Goal: Navigation & Orientation: Find specific page/section

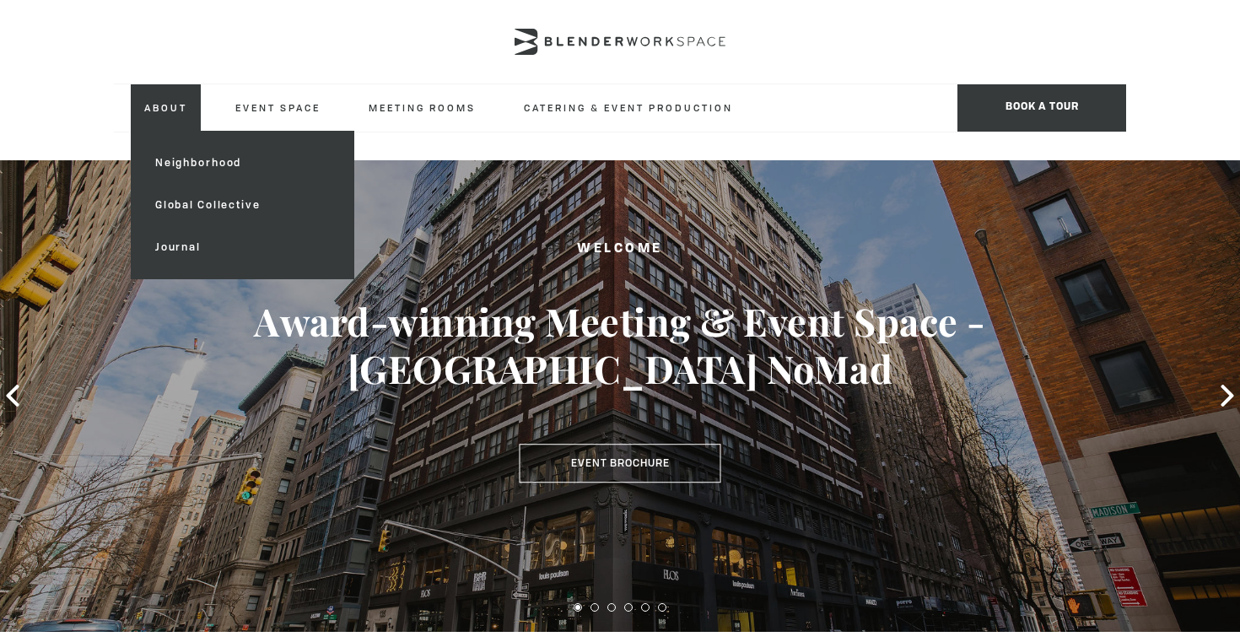
click at [154, 111] on link "About" at bounding box center [166, 107] width 70 height 46
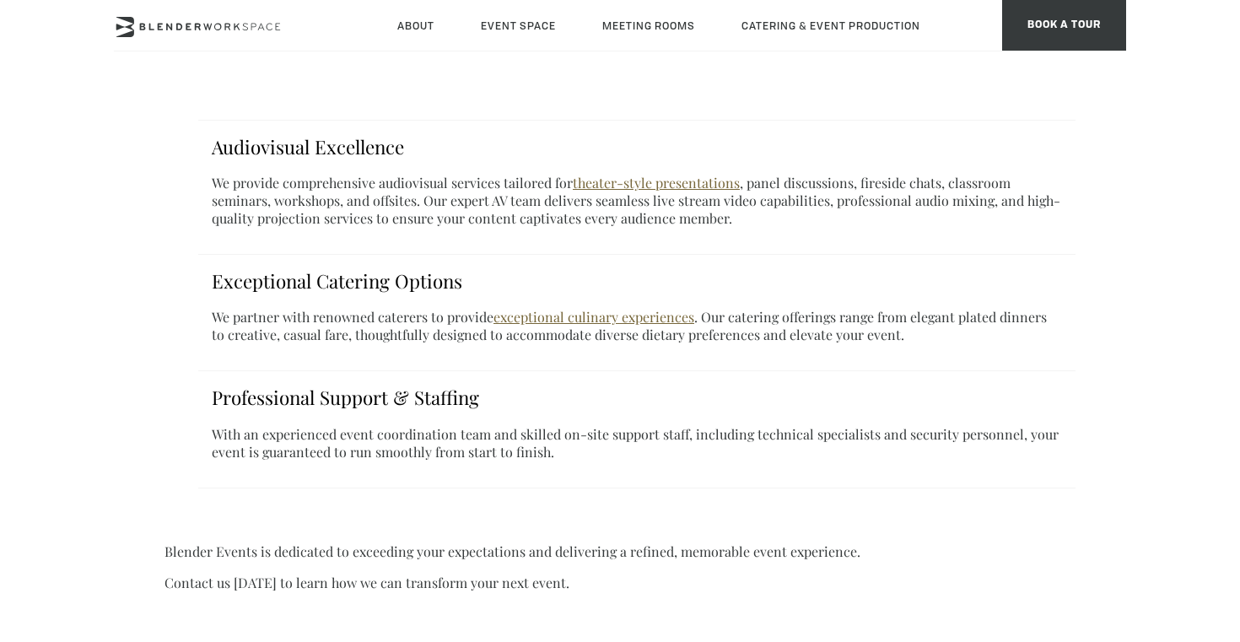
scroll to position [990, 0]
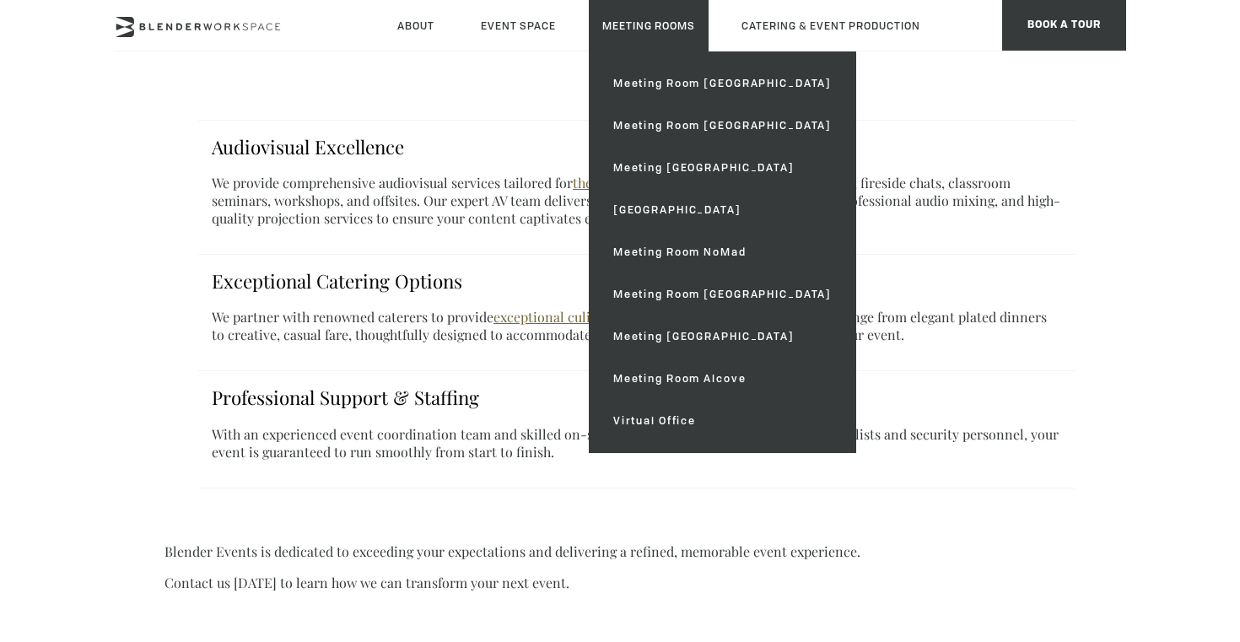
click at [653, 19] on link "Meeting Rooms" at bounding box center [649, 25] width 120 height 51
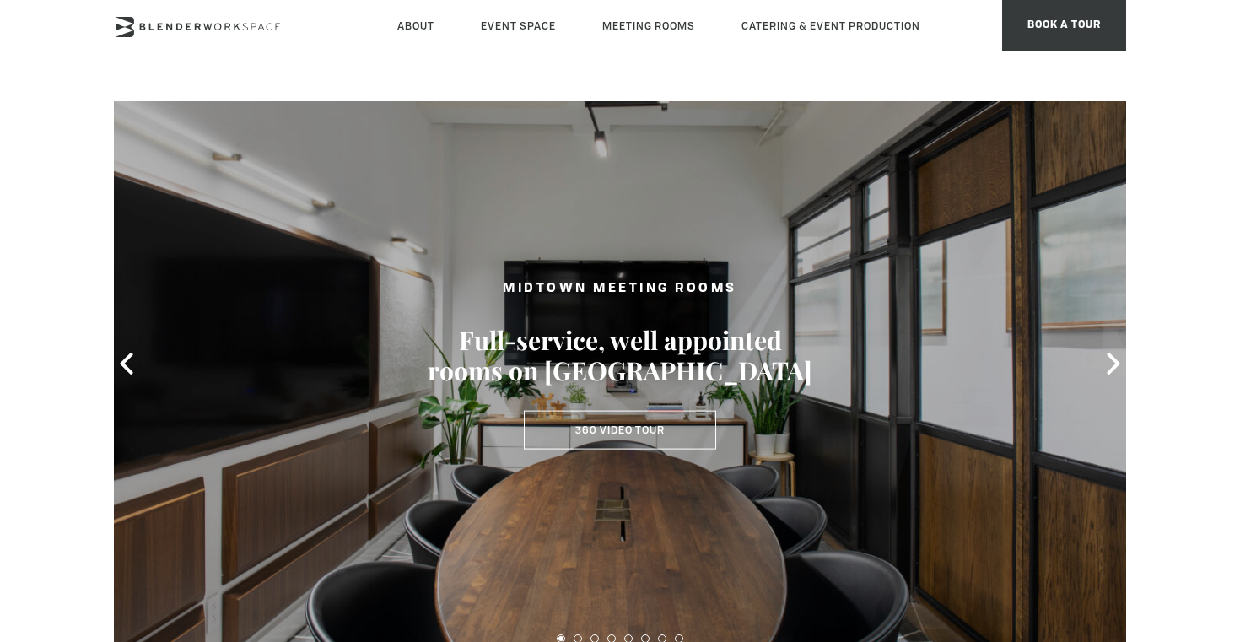
scroll to position [34, 0]
click at [1116, 366] on icon at bounding box center [1113, 364] width 13 height 22
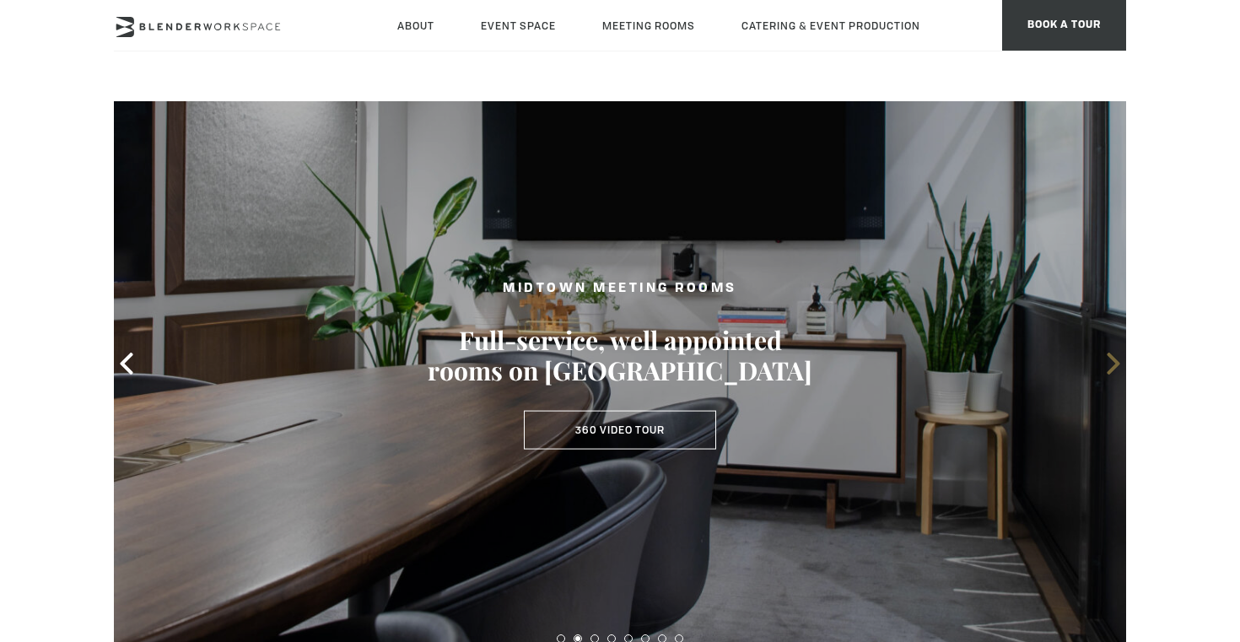
click at [1116, 366] on icon at bounding box center [1113, 364] width 13 height 22
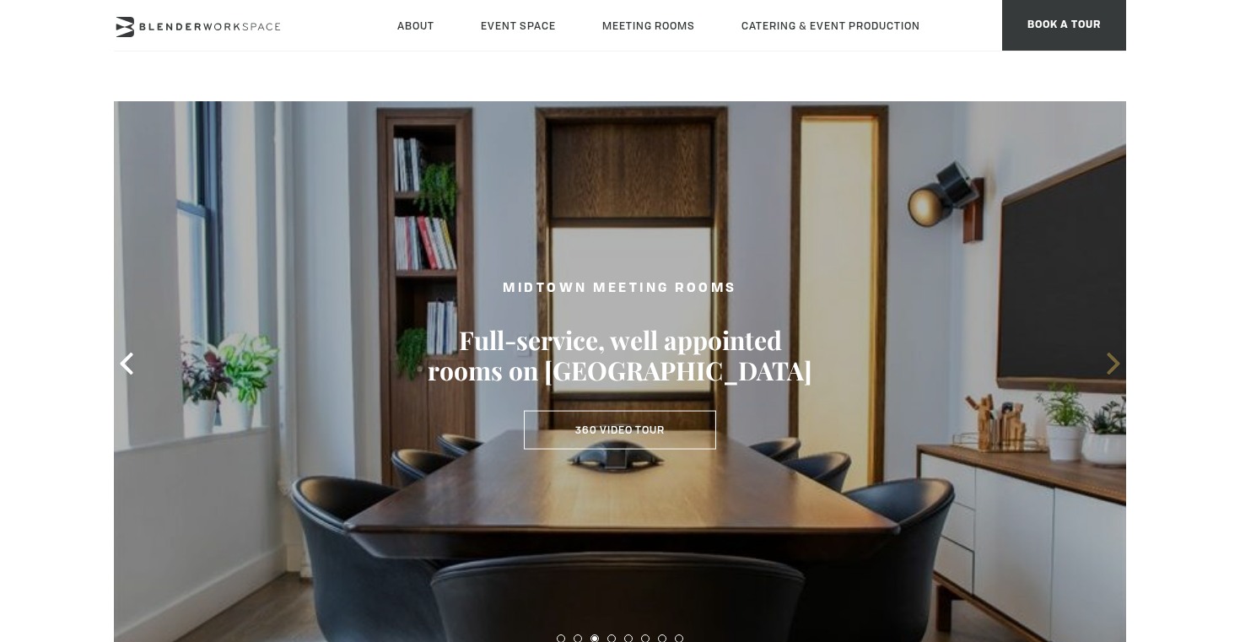
click at [1116, 366] on icon at bounding box center [1113, 364] width 13 height 22
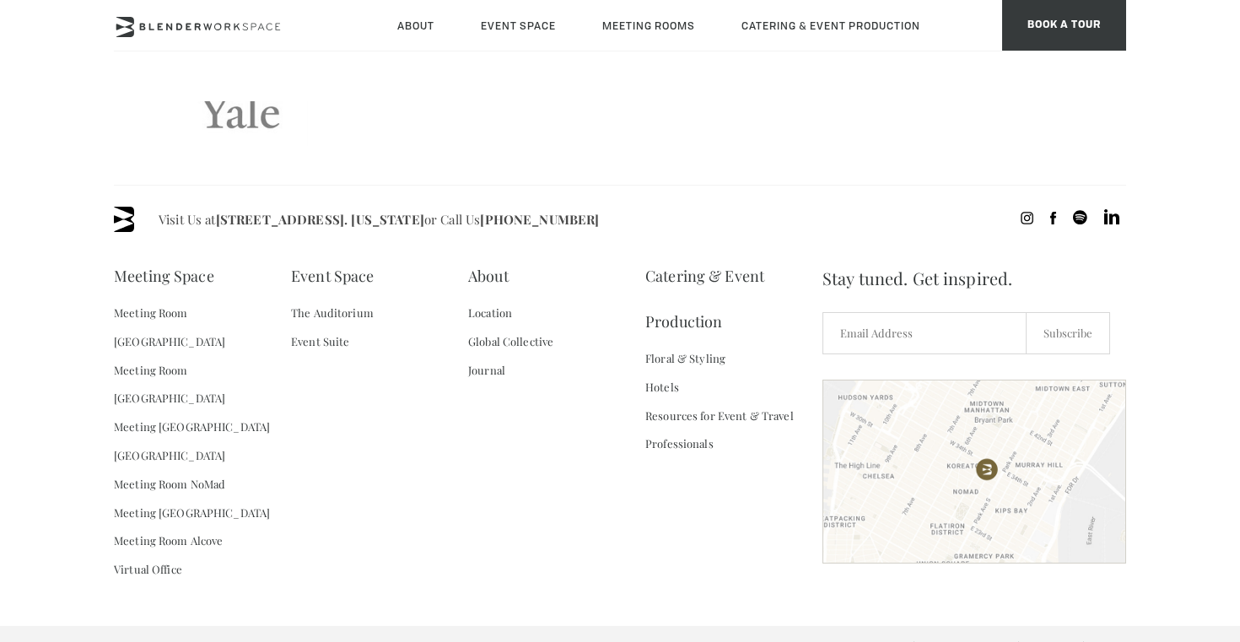
scroll to position [3676, 0]
